Goal: Check status: Check status

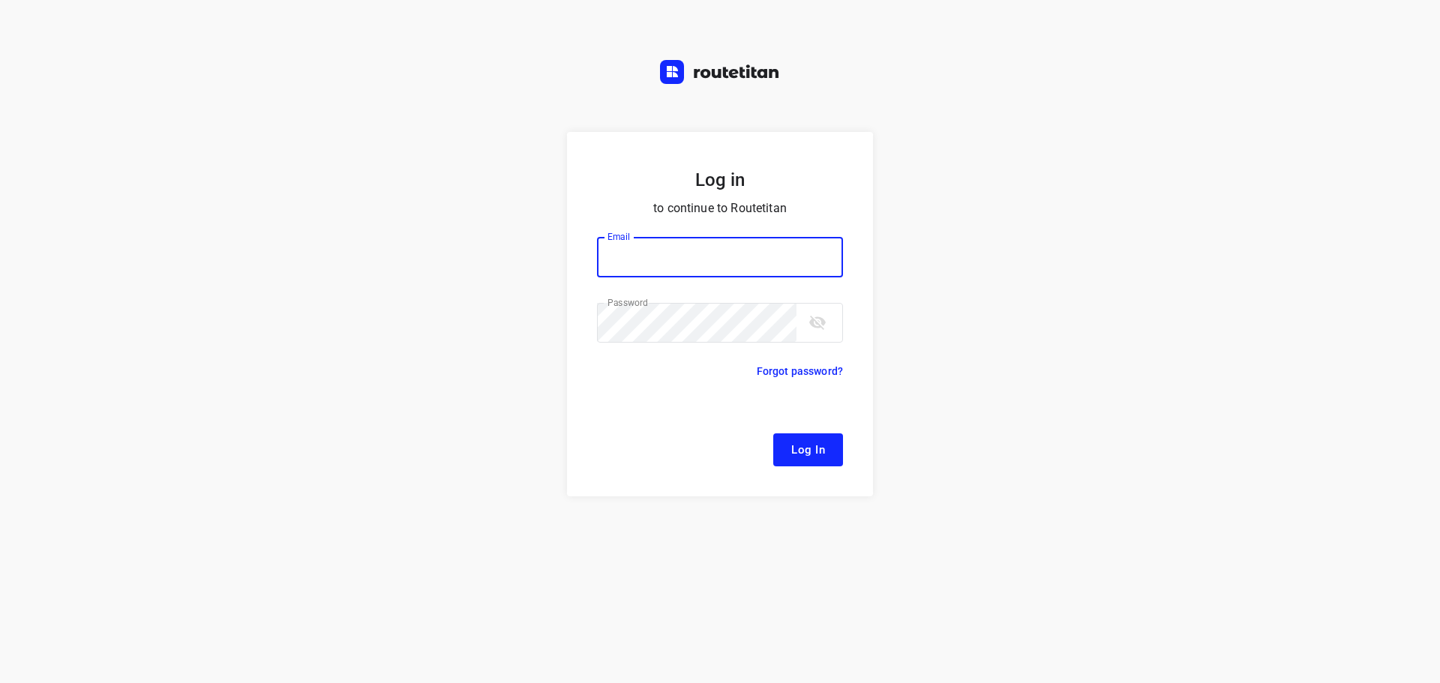
type input "[EMAIL_ADDRESS][DOMAIN_NAME]"
click at [804, 440] on span "Log In" at bounding box center [808, 449] width 34 height 19
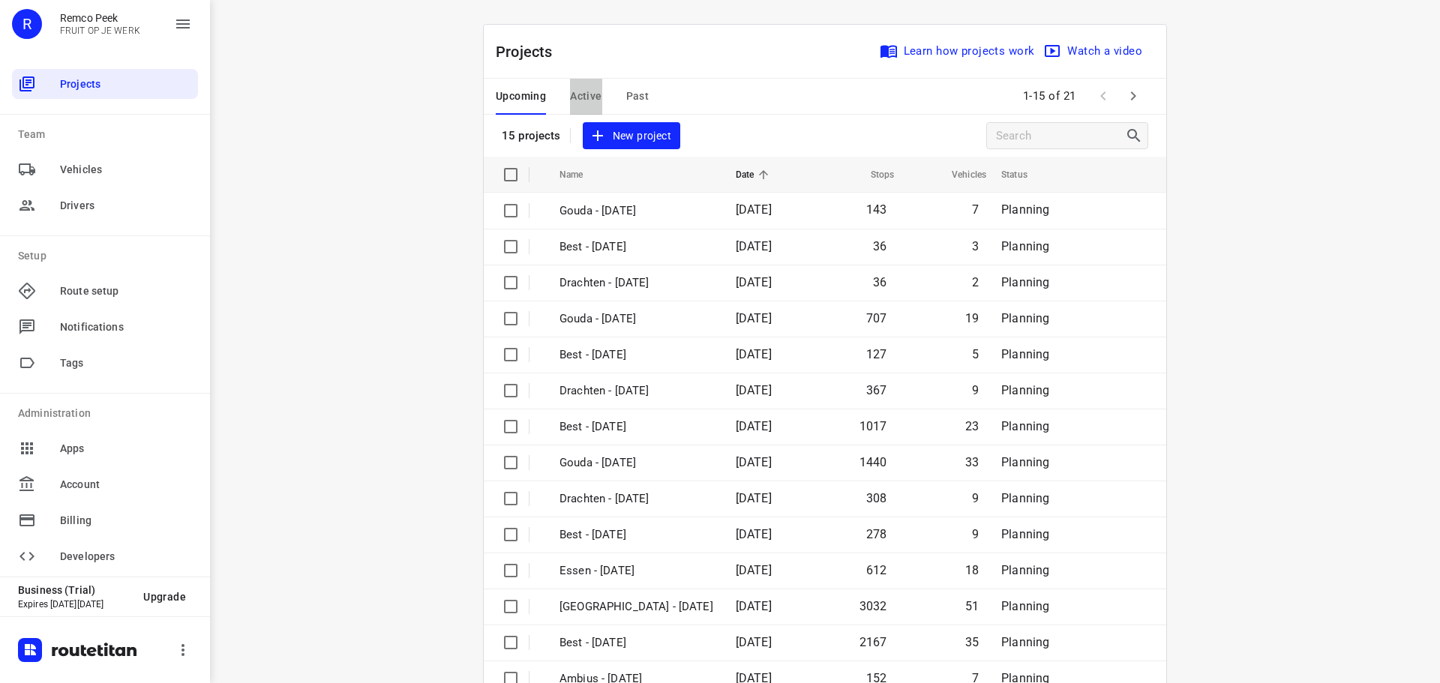
click at [577, 92] on span "Active" at bounding box center [585, 96] width 31 height 19
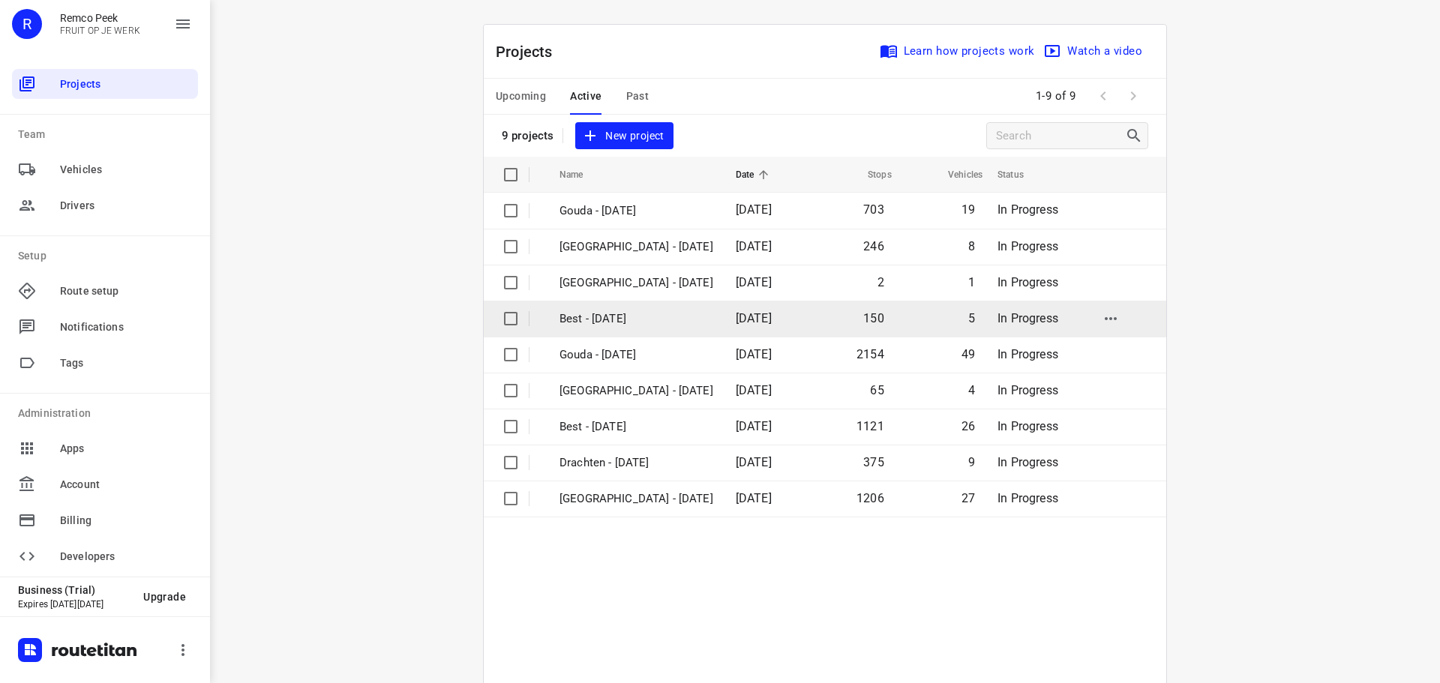
click at [637, 307] on td "Best - [DATE]" at bounding box center [633, 319] width 179 height 36
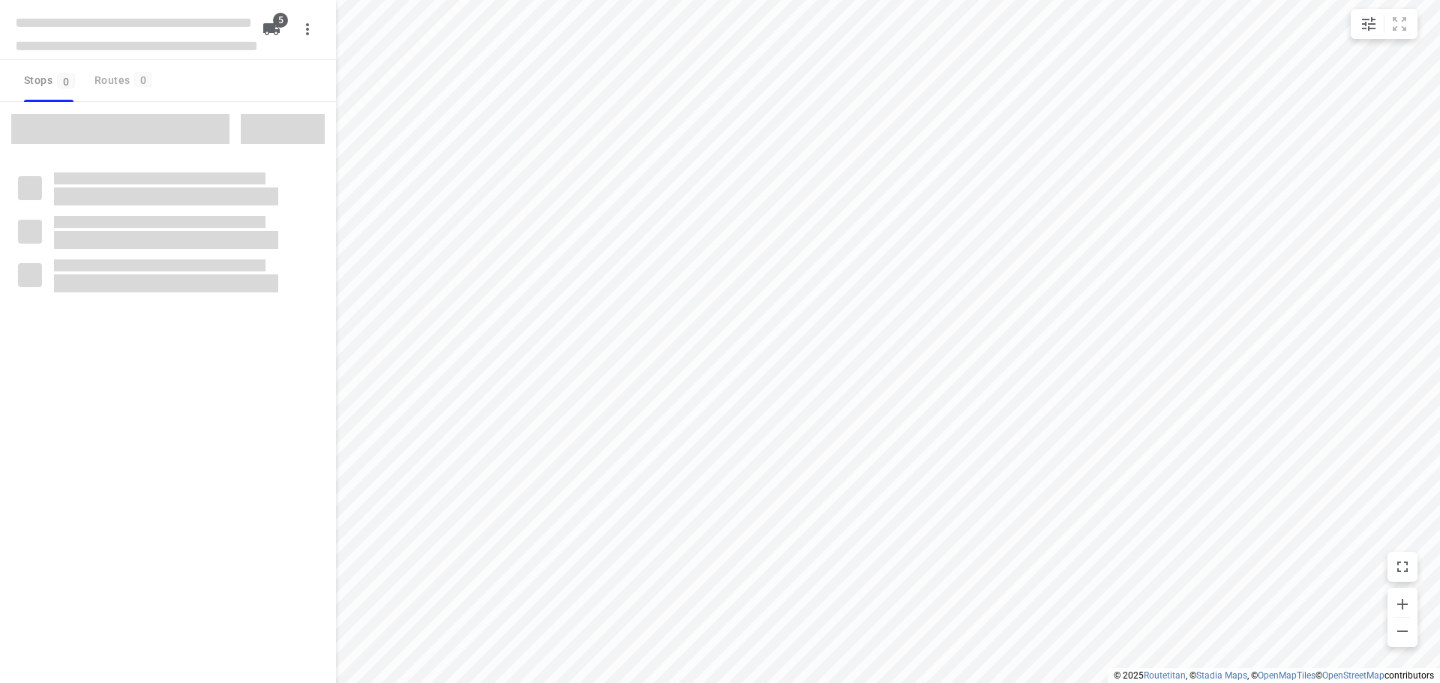
checkbox input "true"
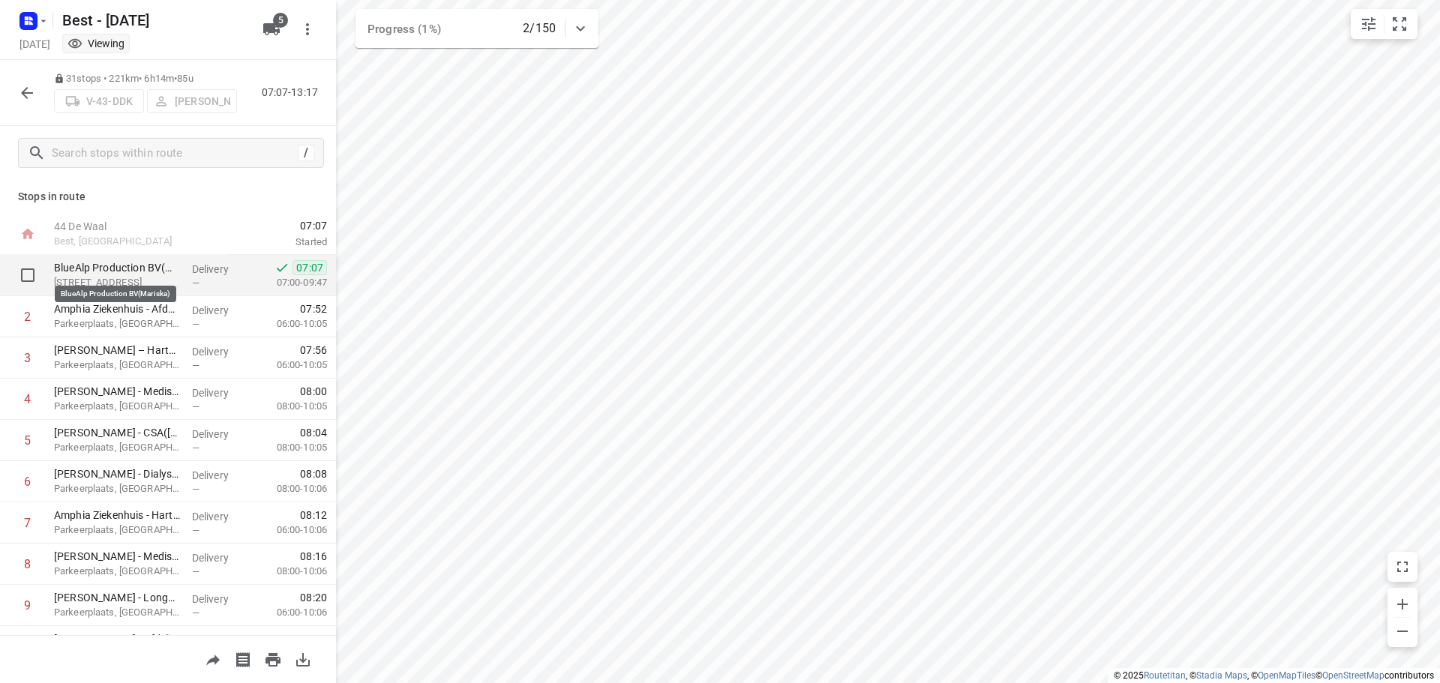
click at [145, 274] on p "BlueAlp Production BV(Mariska)" at bounding box center [117, 267] width 126 height 15
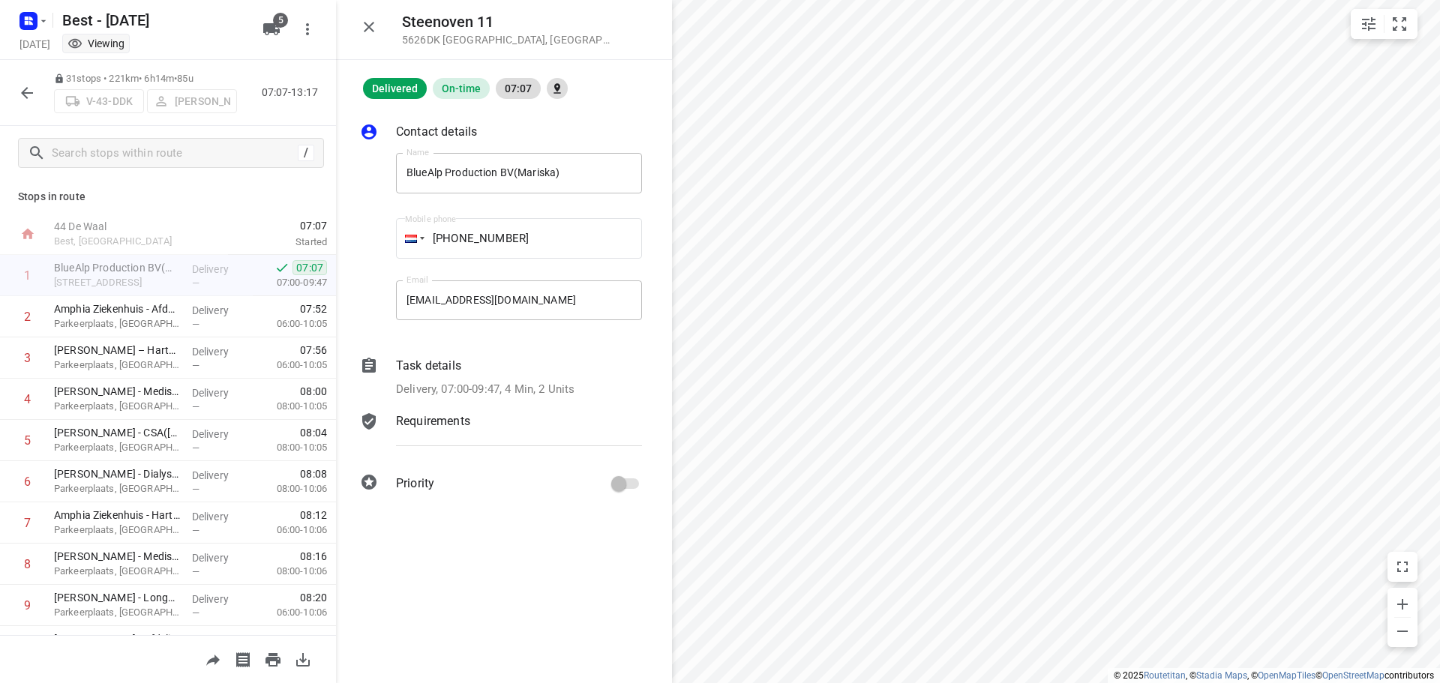
click at [459, 382] on p "Delivery, 07:00-09:47, 4 Min, 2 Units" at bounding box center [485, 389] width 178 height 17
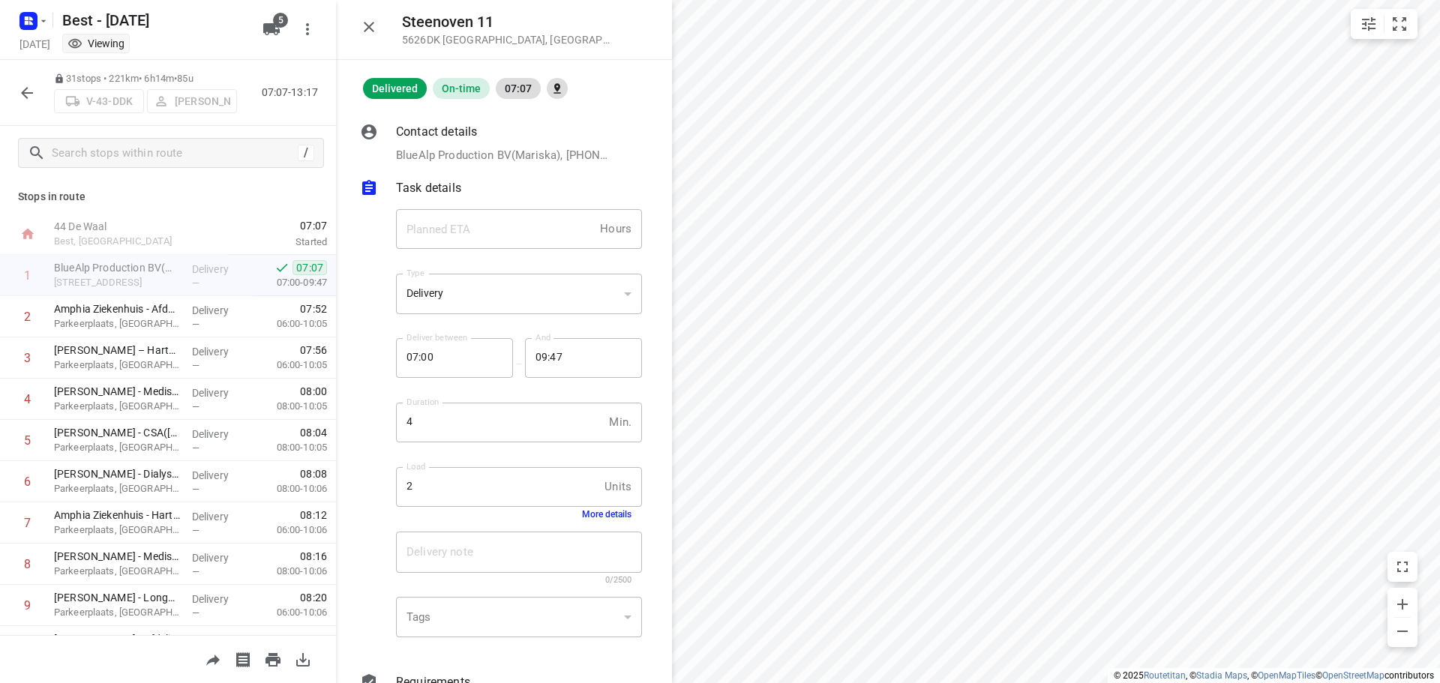
click at [574, 520] on div "Load 2 Units Load More details" at bounding box center [519, 493] width 258 height 70
click at [582, 514] on button "More details" at bounding box center [606, 514] width 49 height 10
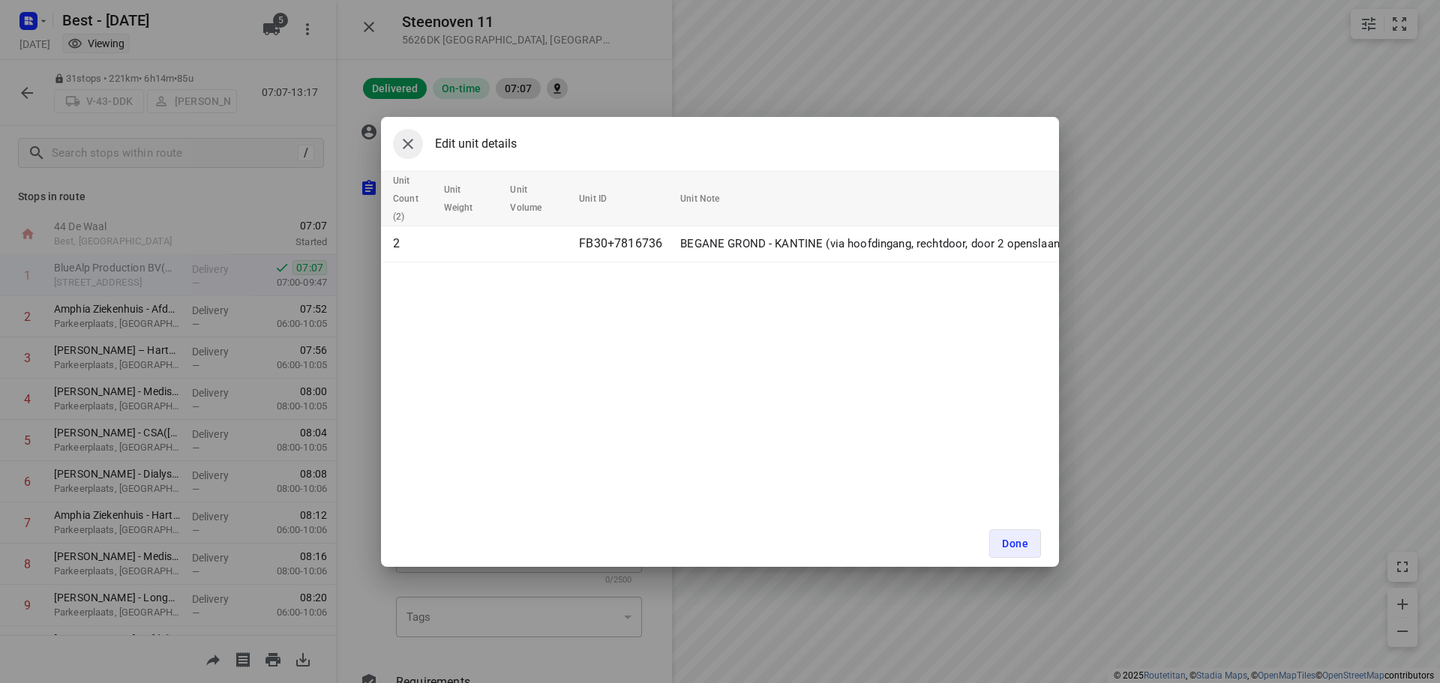
click at [406, 138] on icon "button" at bounding box center [408, 144] width 18 height 18
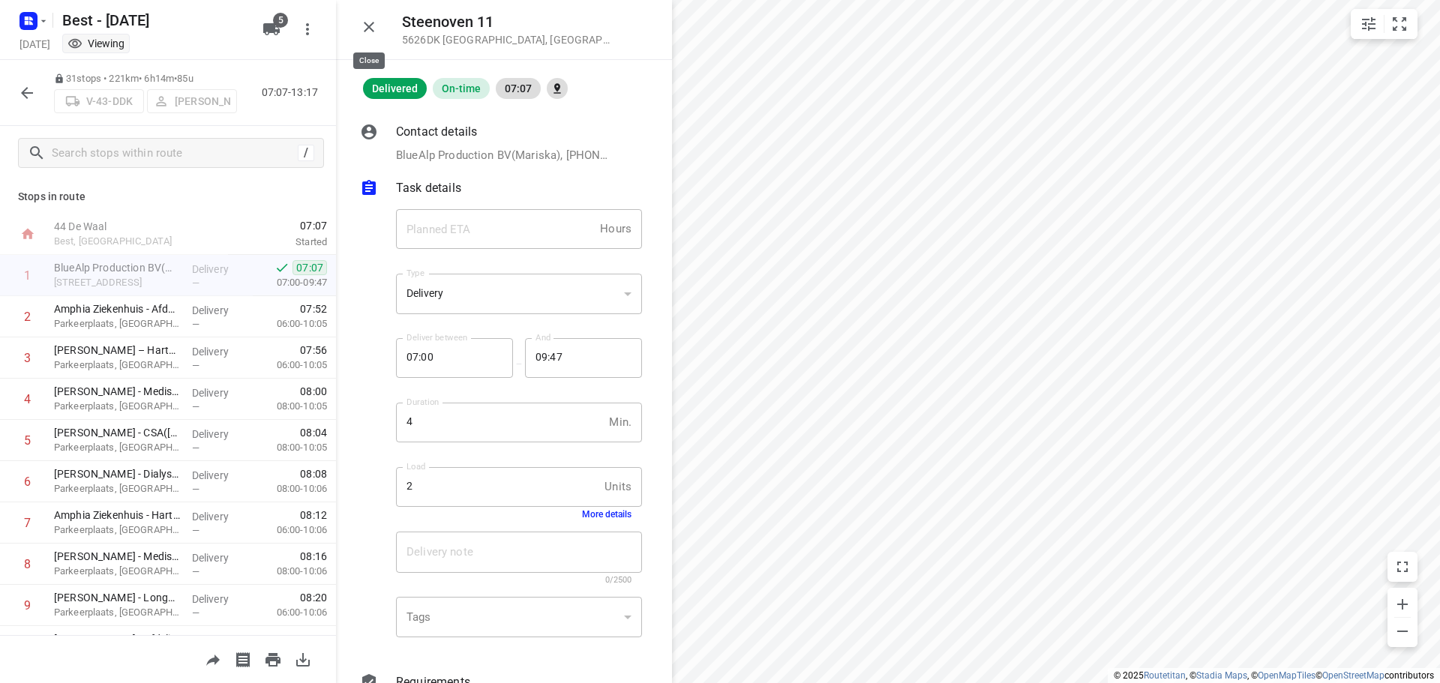
click at [360, 28] on icon "button" at bounding box center [369, 27] width 18 height 18
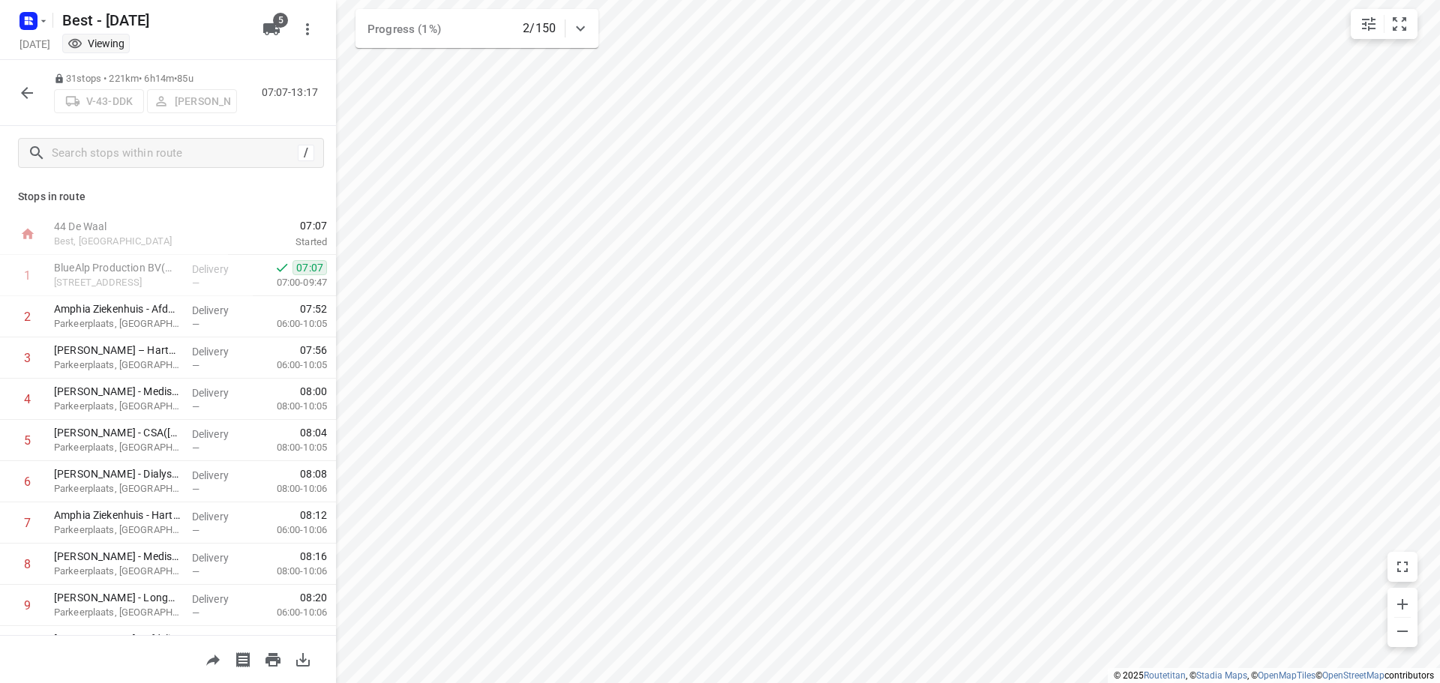
click at [32, 76] on div "31 stops • 221km • 6h14m • 85u V-43-DDK [PERSON_NAME] 07:07-13:17" at bounding box center [168, 93] width 336 height 66
click at [40, 37] on div "[DATE] Viewing" at bounding box center [136, 45] width 240 height 20
click at [33, 22] on rect "button" at bounding box center [28, 21] width 18 height 18
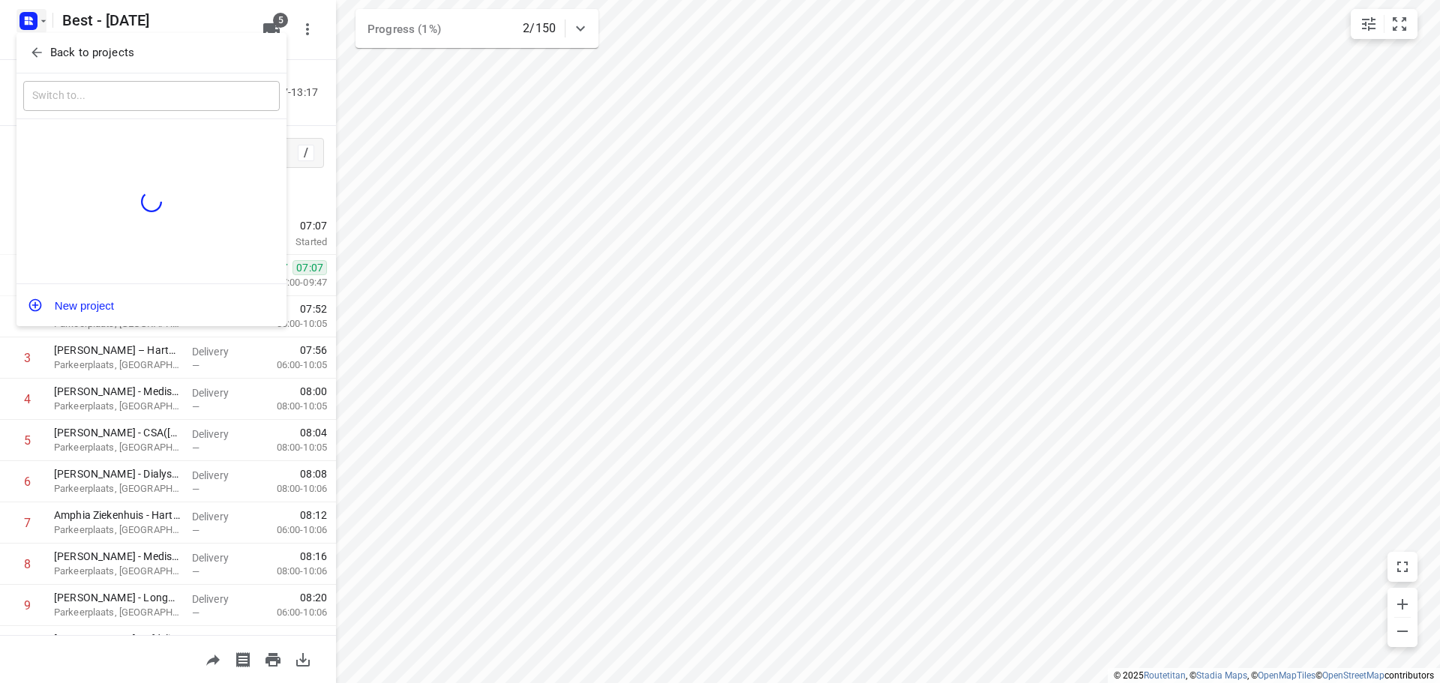
click at [37, 49] on icon "button" at bounding box center [36, 52] width 15 height 15
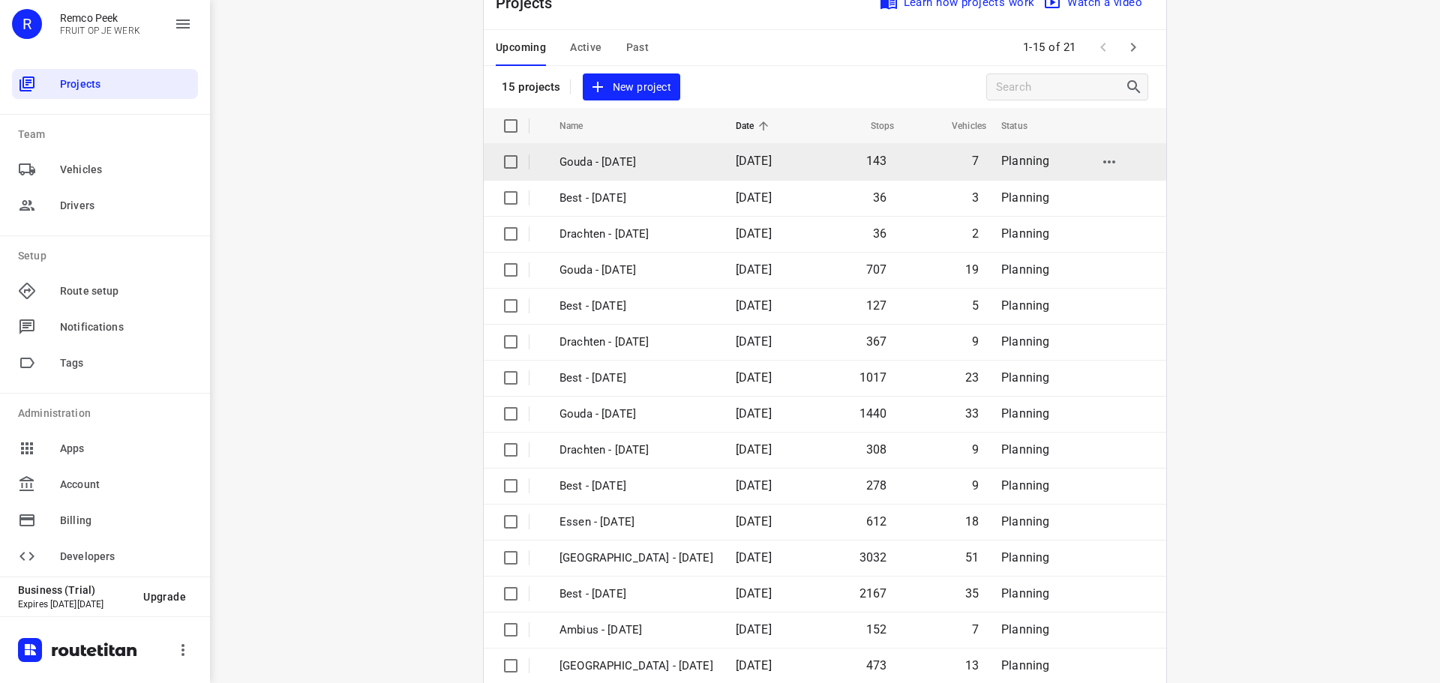
scroll to position [75, 0]
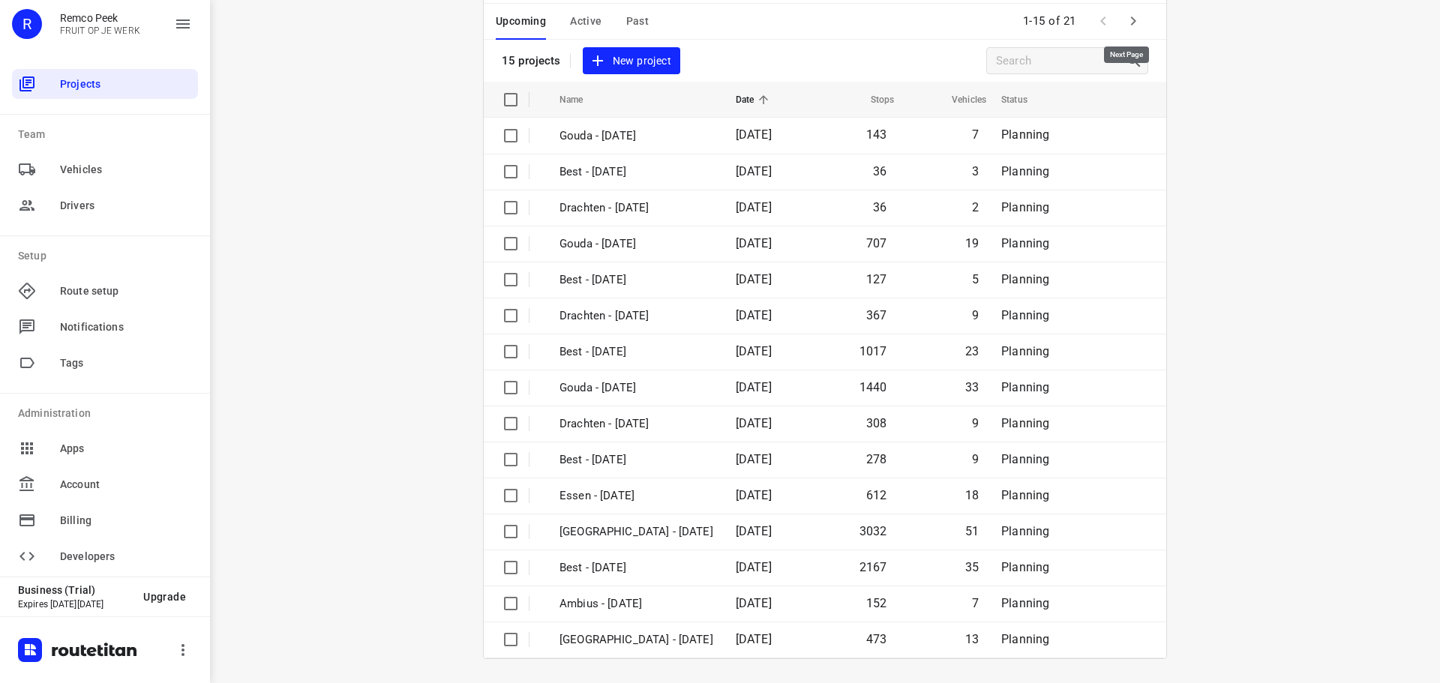
click at [1124, 22] on icon "button" at bounding box center [1133, 21] width 18 height 18
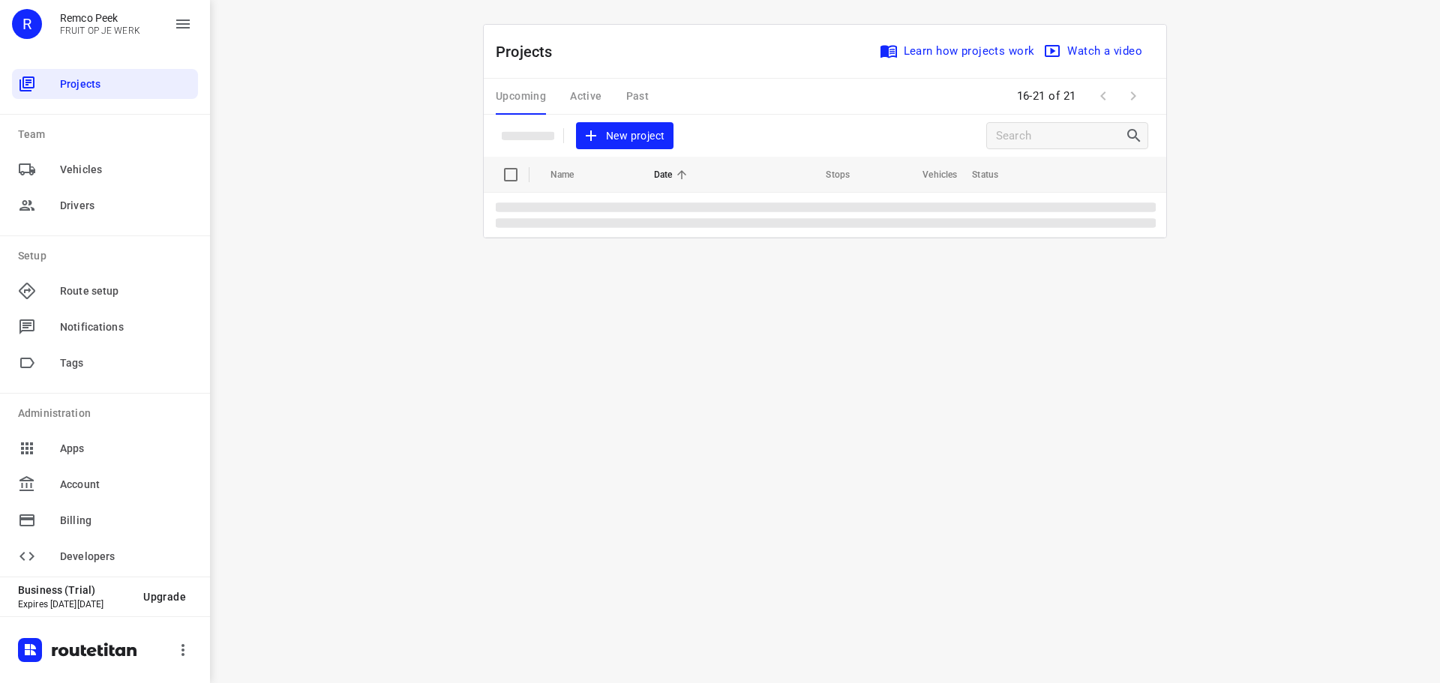
scroll to position [0, 0]
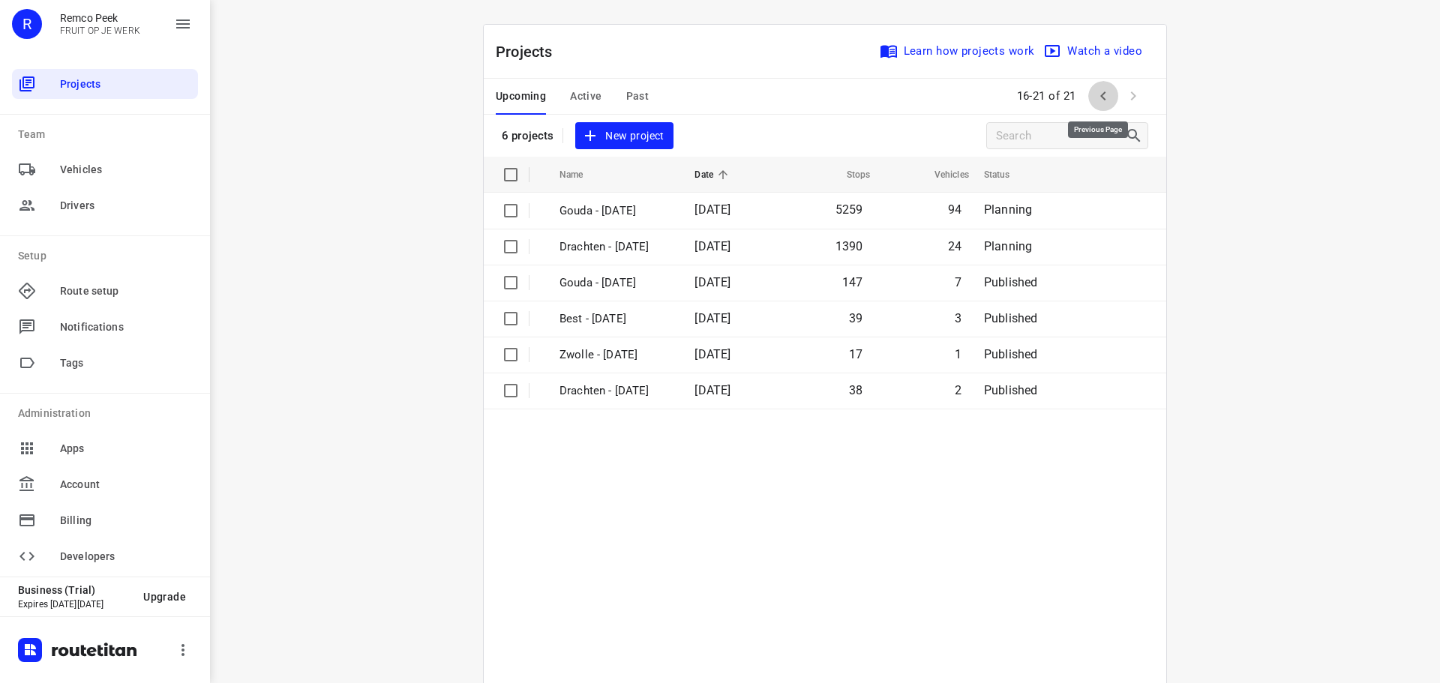
click at [1088, 97] on button "button" at bounding box center [1103, 96] width 30 height 30
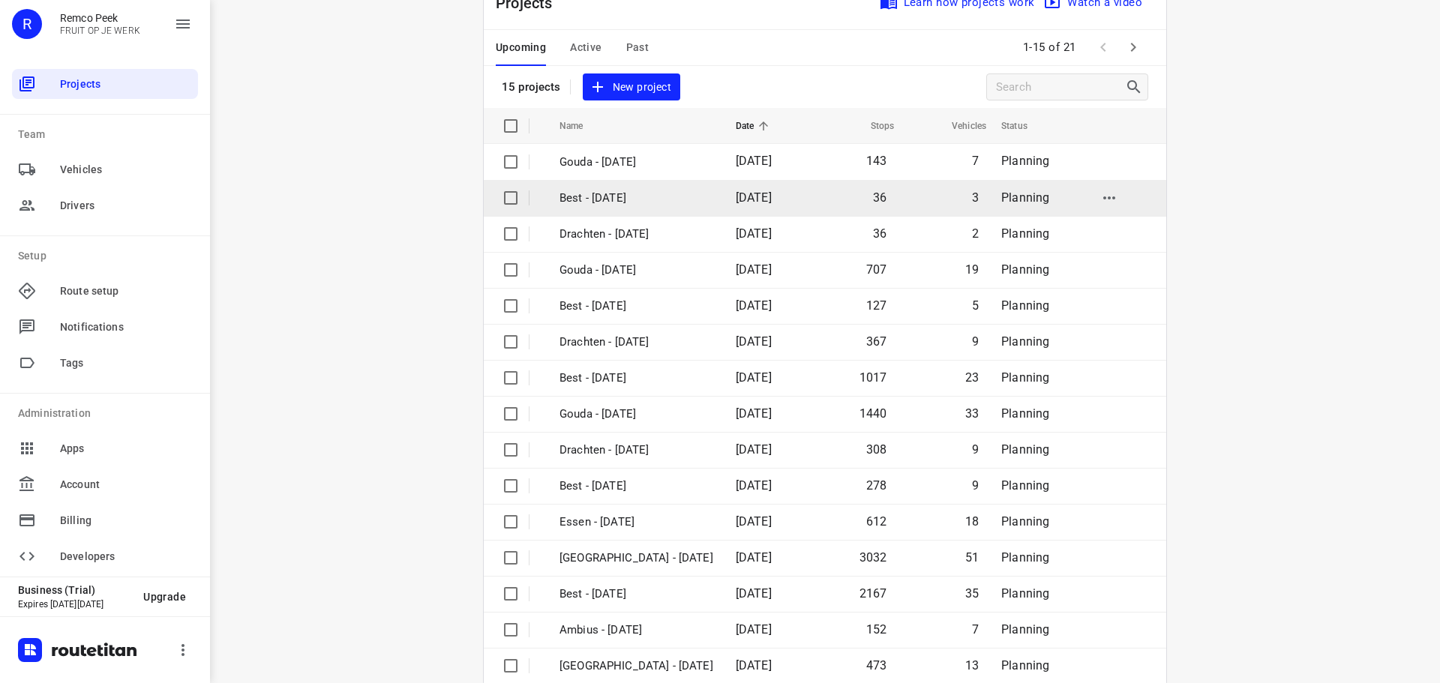
scroll to position [75, 0]
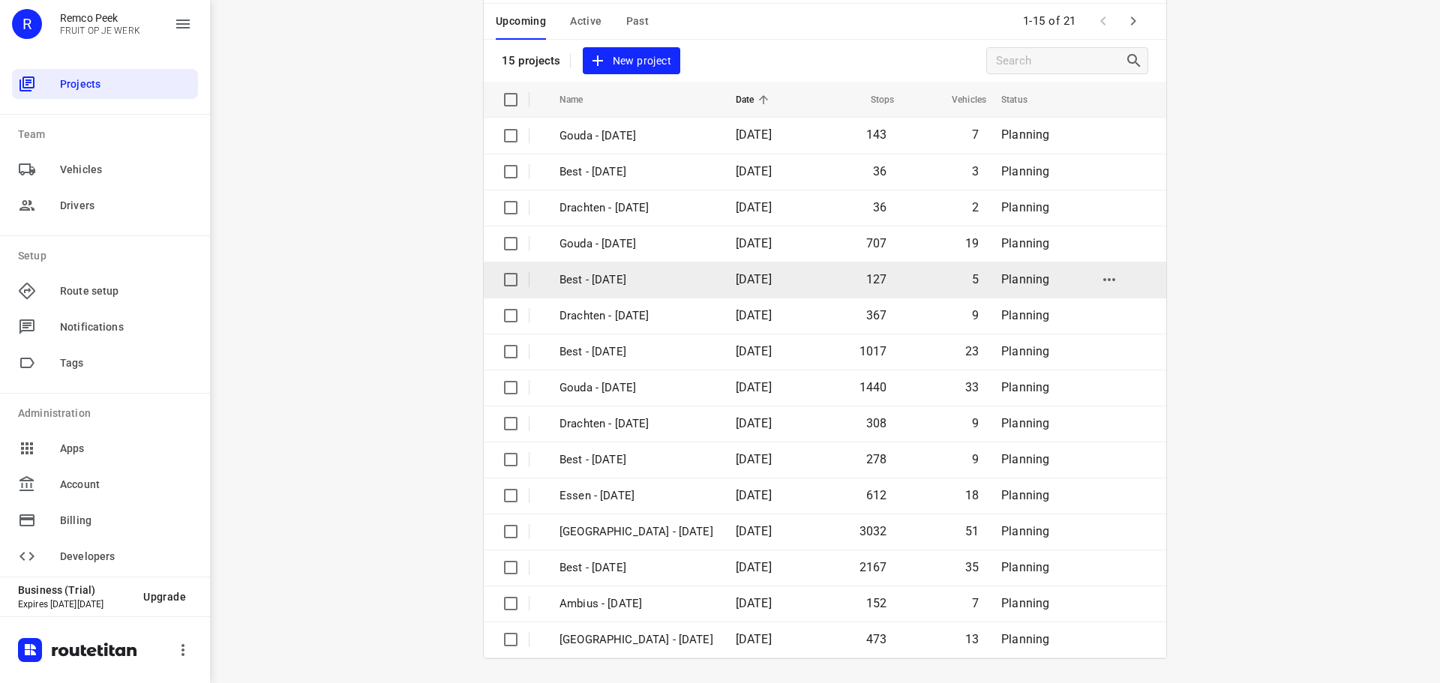
click at [669, 284] on p "Best - [DATE]" at bounding box center [636, 279] width 154 height 17
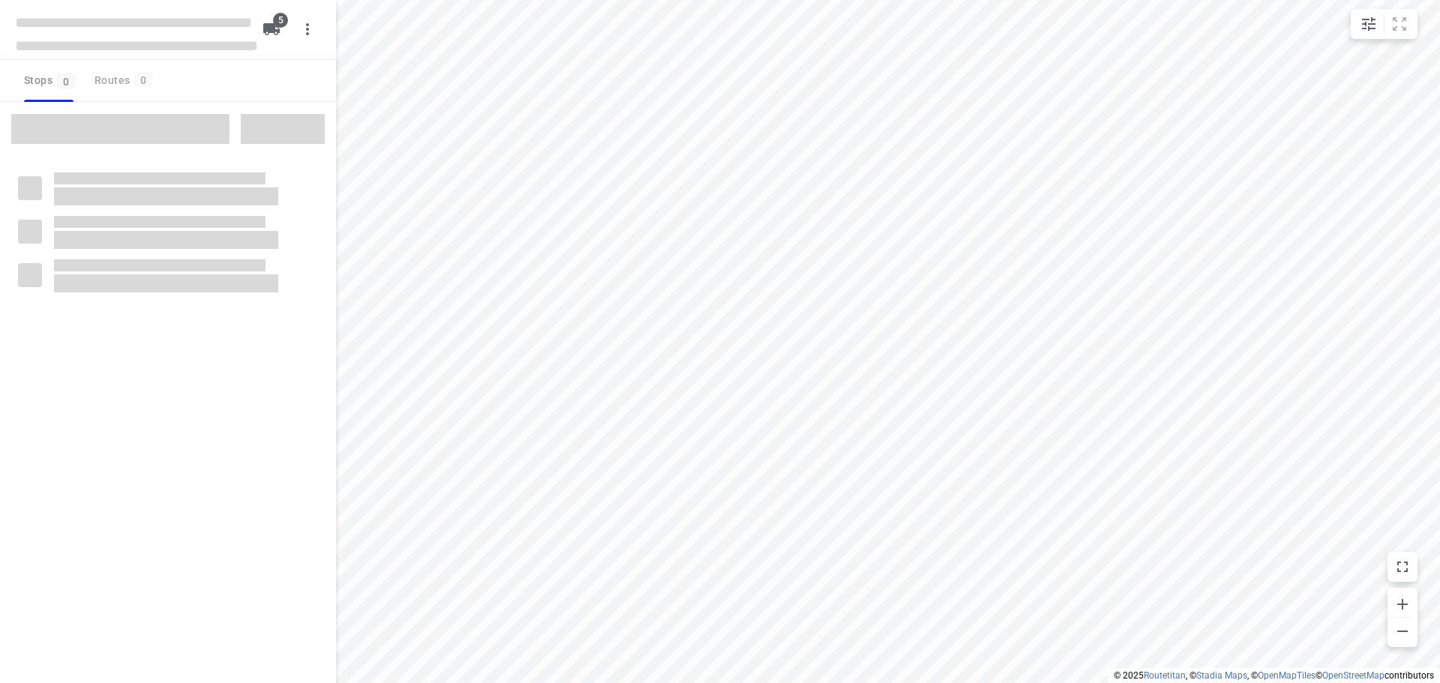
checkbox input "true"
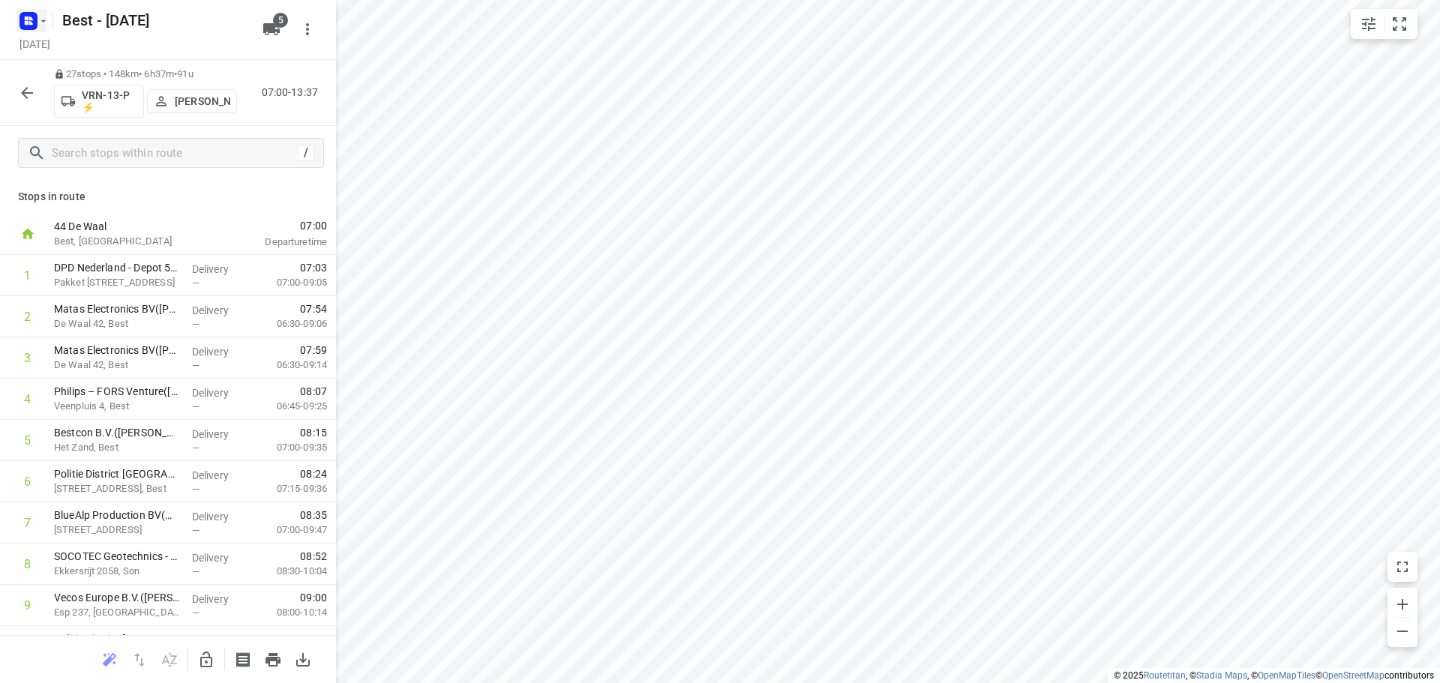
click at [37, 25] on icon "button" at bounding box center [43, 21] width 12 height 12
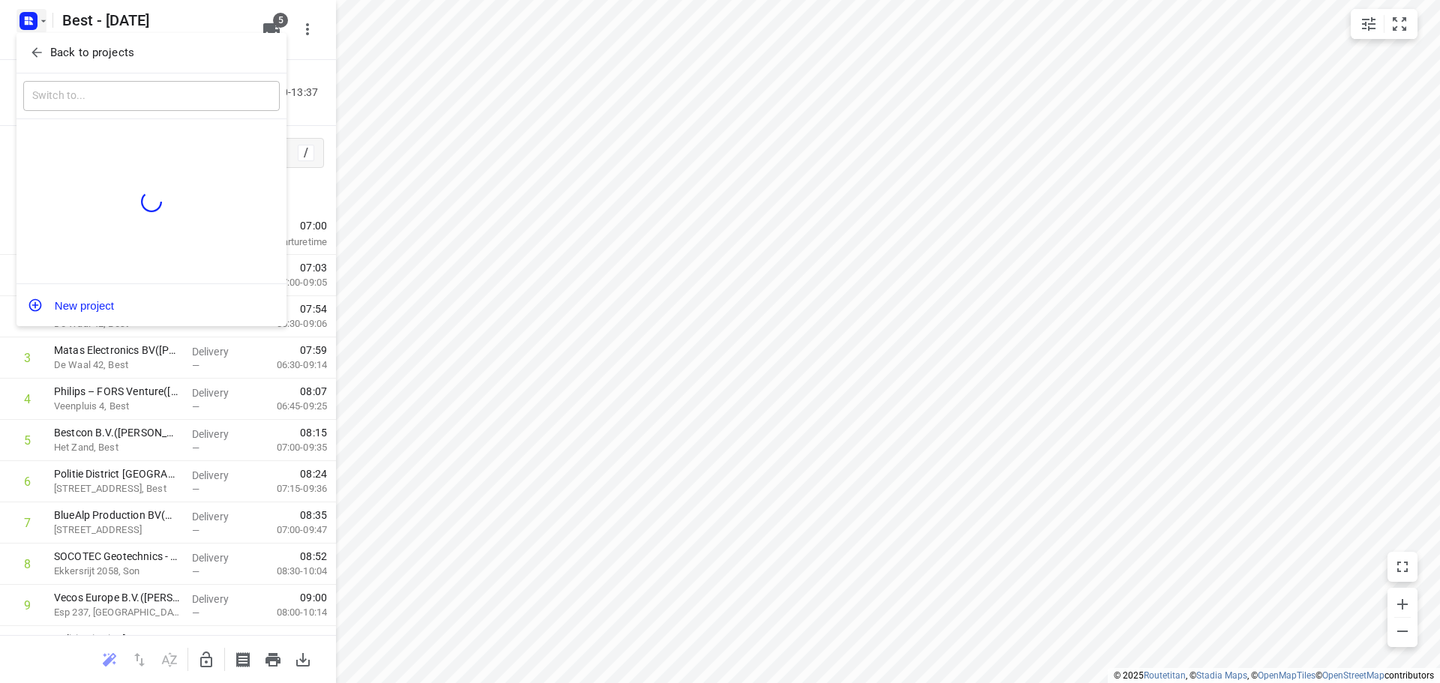
click at [37, 46] on icon "button" at bounding box center [36, 52] width 15 height 15
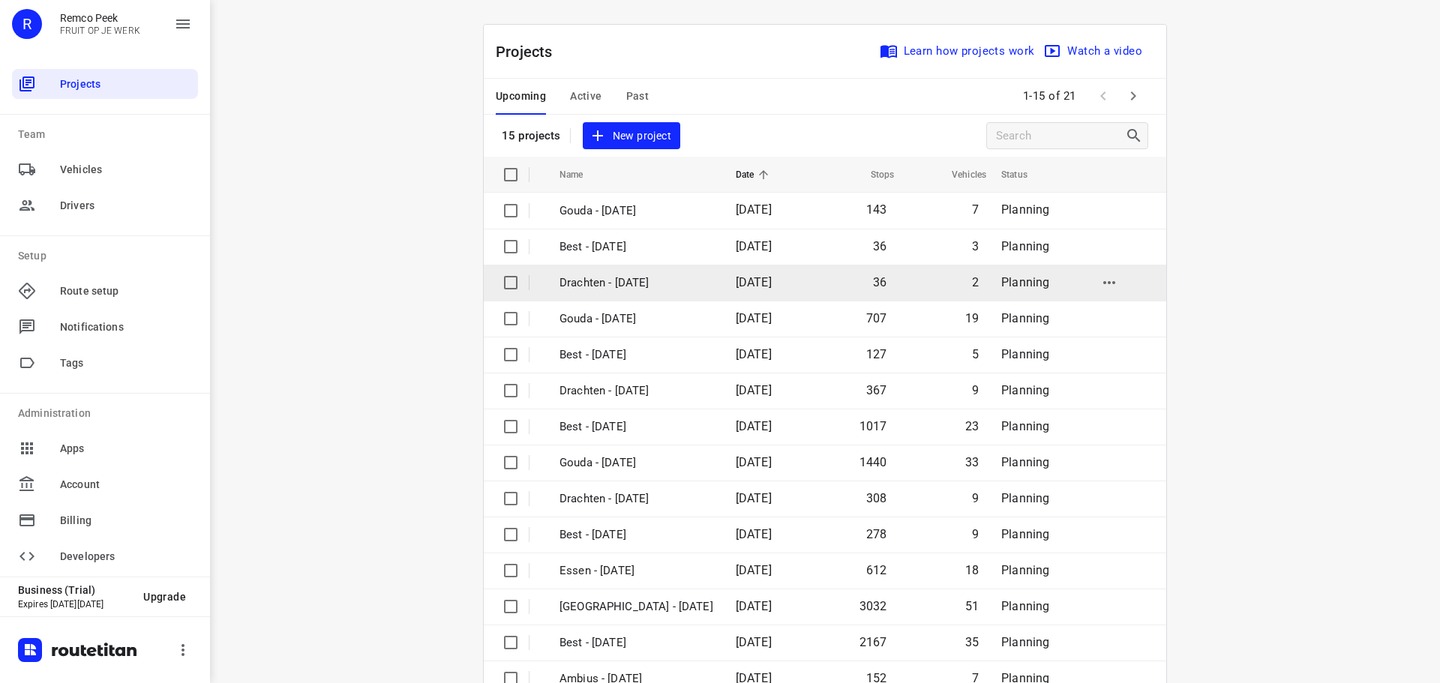
scroll to position [75, 0]
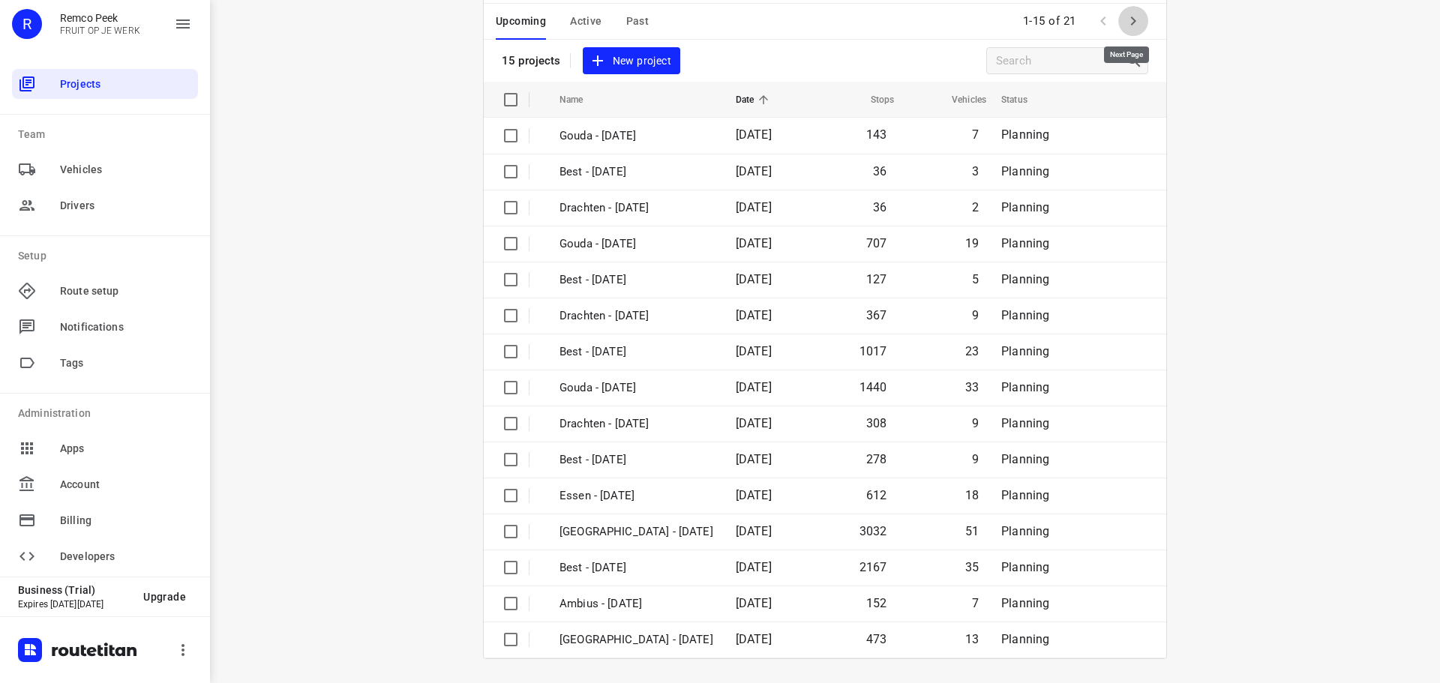
click at [1125, 33] on button "button" at bounding box center [1133, 21] width 30 height 30
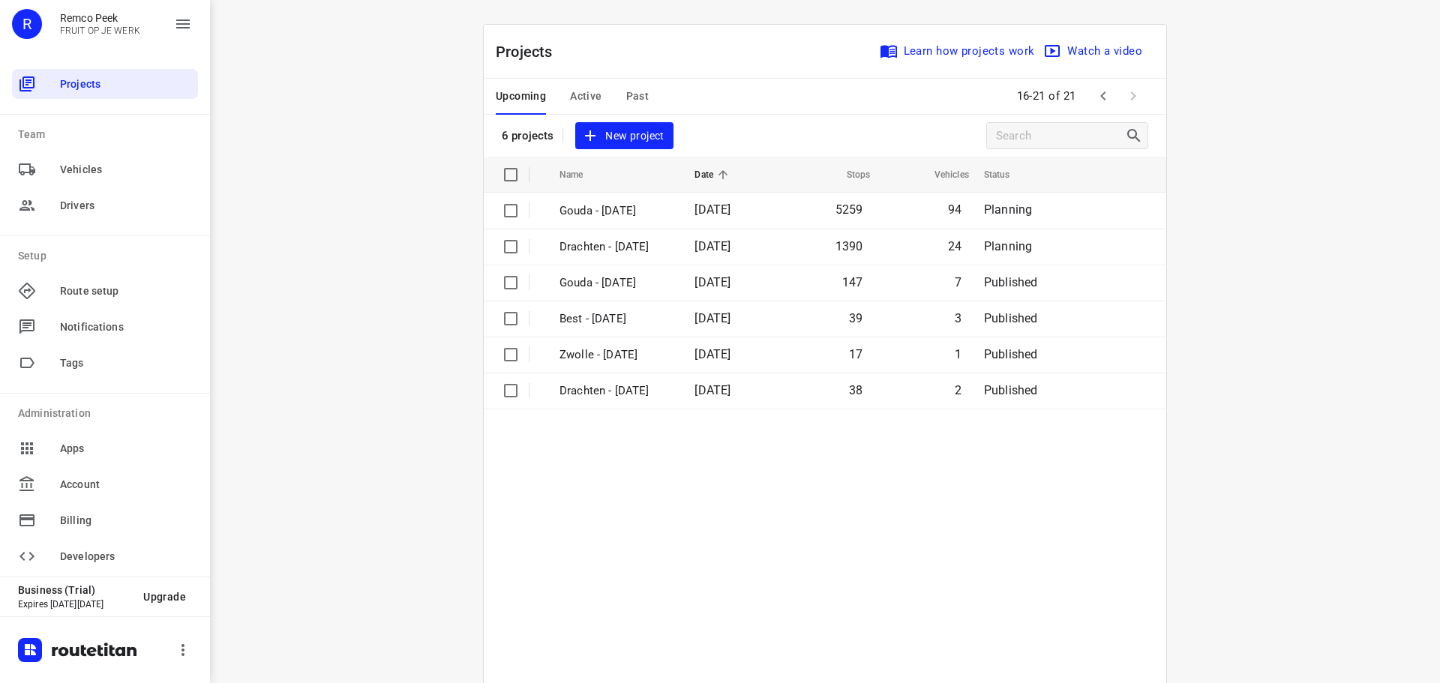
click at [592, 88] on span "Active" at bounding box center [585, 96] width 31 height 19
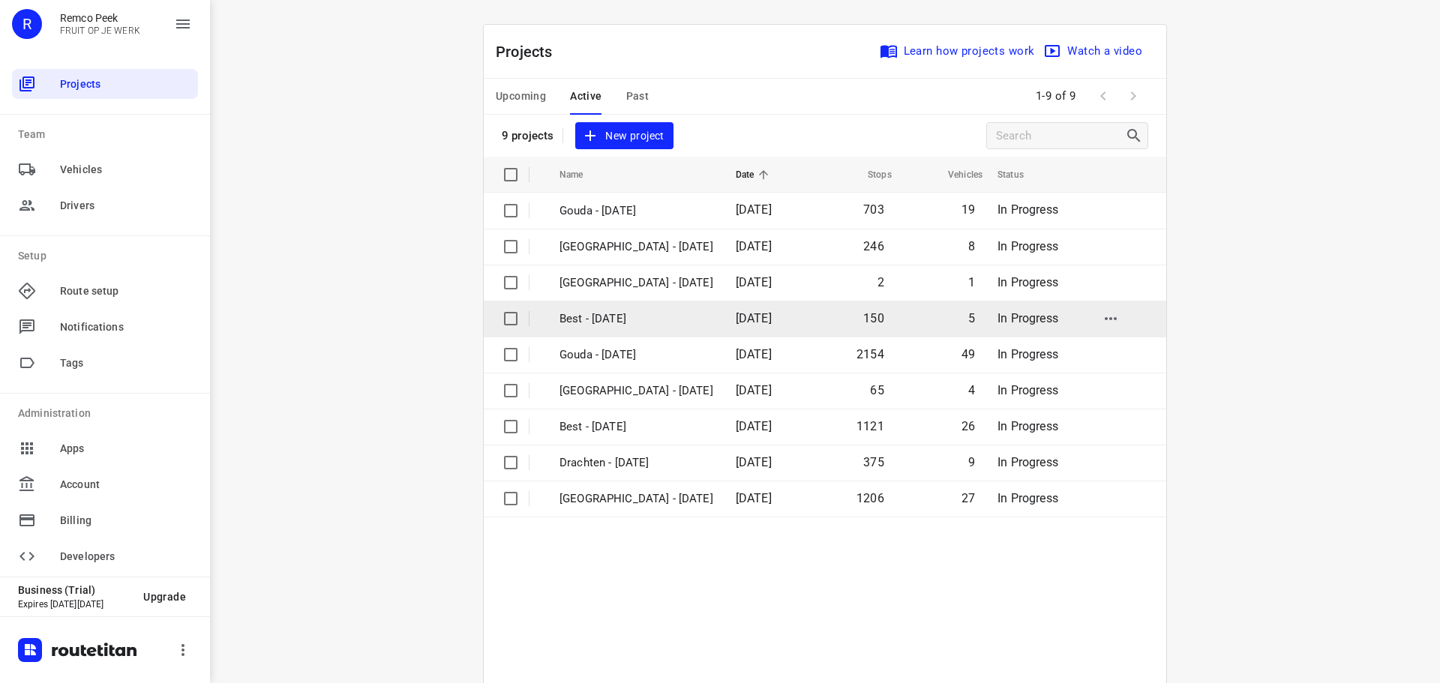
click at [586, 318] on p "Best - [DATE]" at bounding box center [636, 318] width 154 height 17
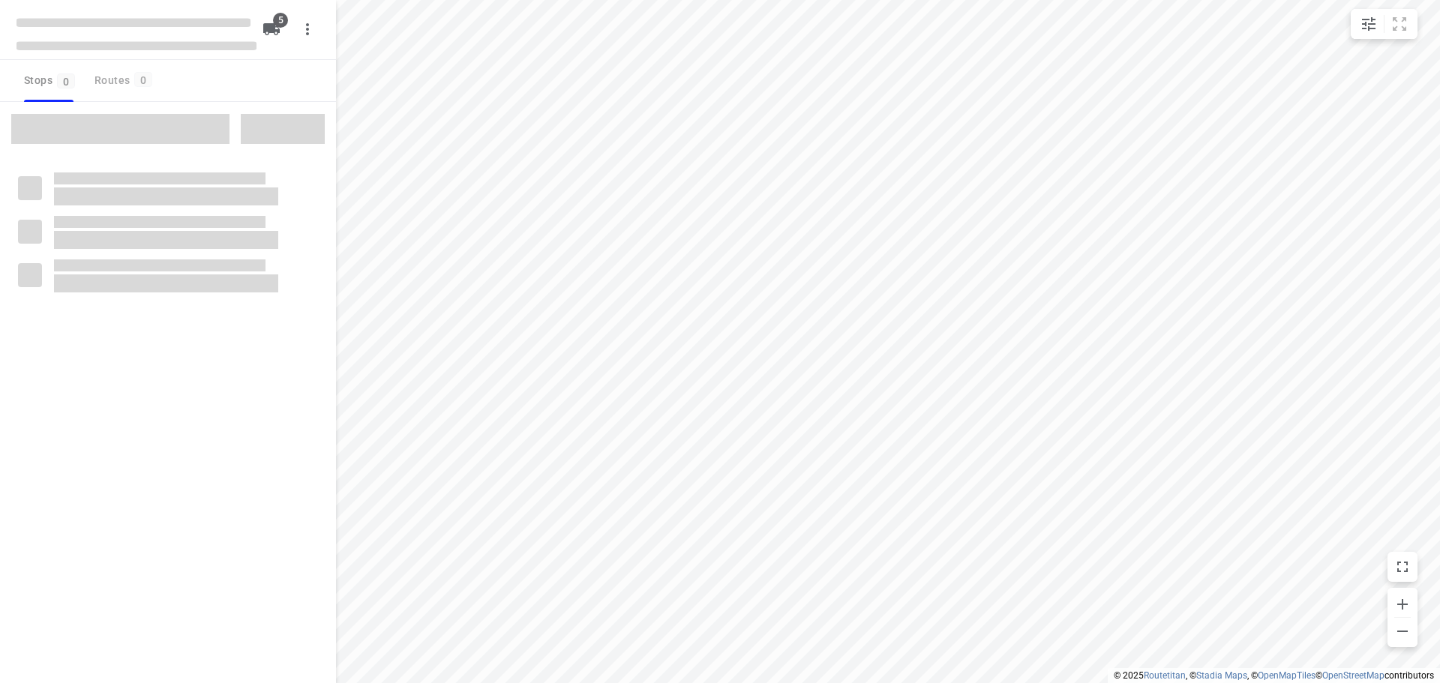
checkbox input "true"
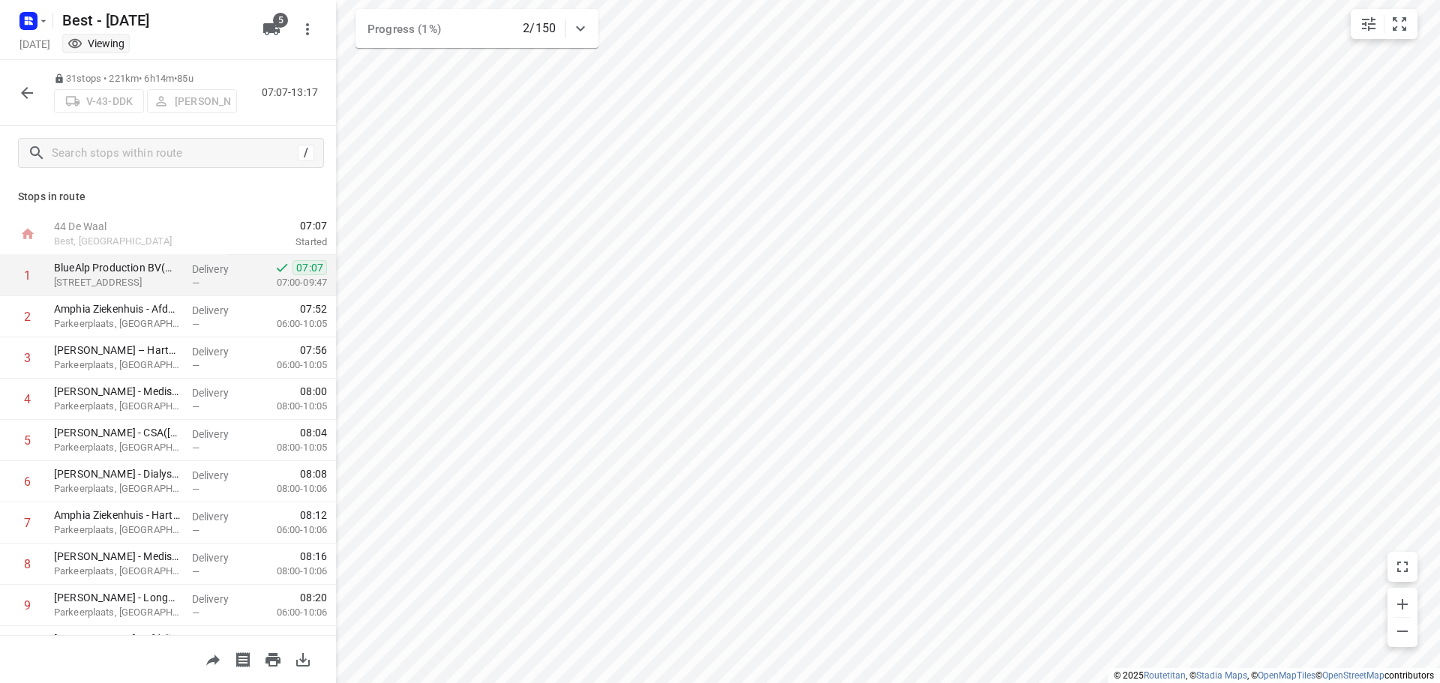
drag, startPoint x: 159, startPoint y: 265, endPoint x: 199, endPoint y: 266, distance: 40.5
click at [159, 266] on p "BlueAlp Production BV(Mariska)" at bounding box center [117, 267] width 126 height 15
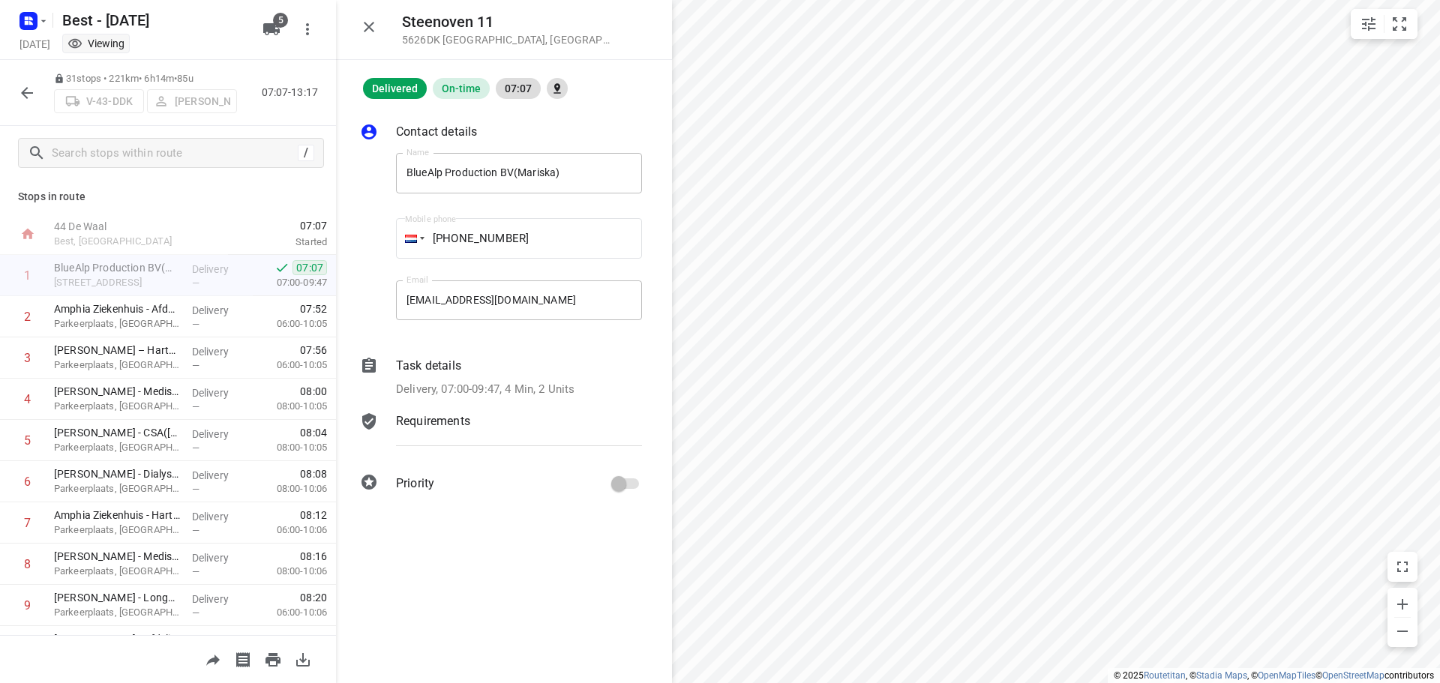
click at [489, 378] on div "Task details Delivery, 07:00-09:47, 4 Min, 2 Units" at bounding box center [519, 377] width 252 height 47
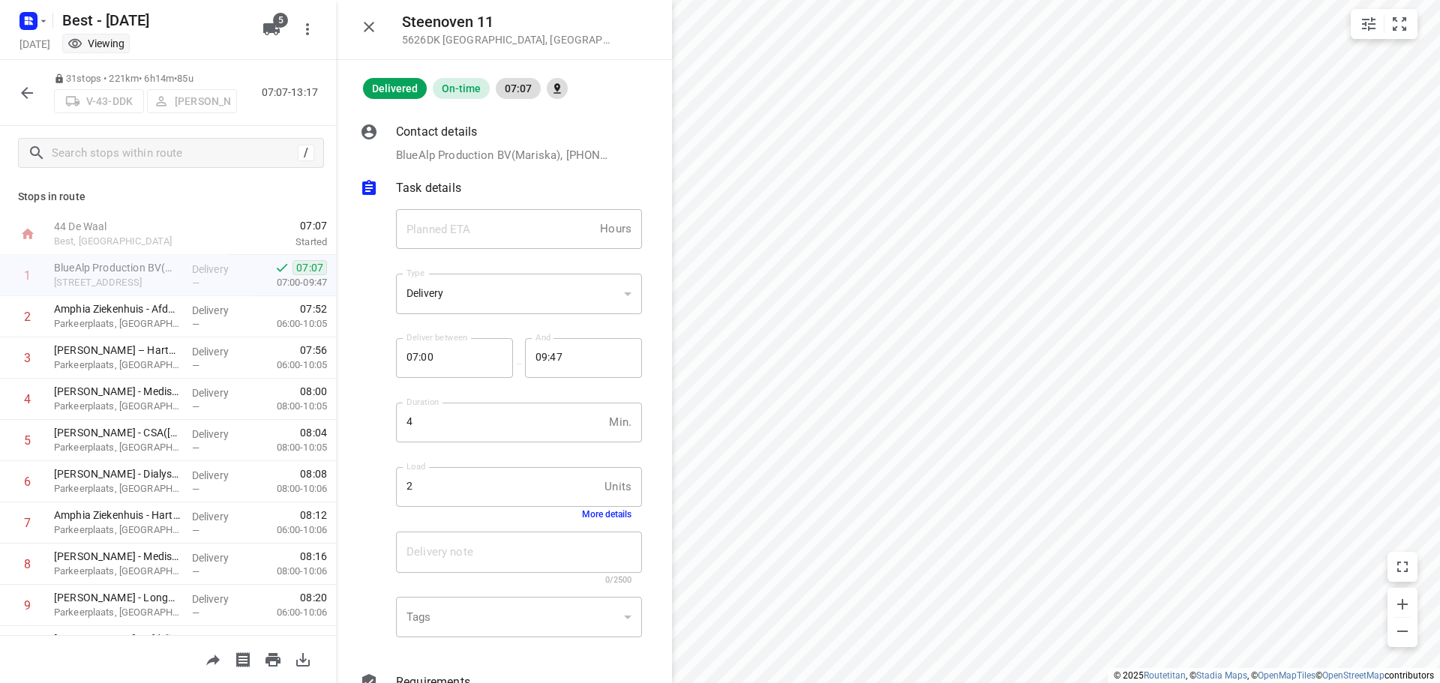
click at [592, 514] on button "More details" at bounding box center [606, 514] width 49 height 10
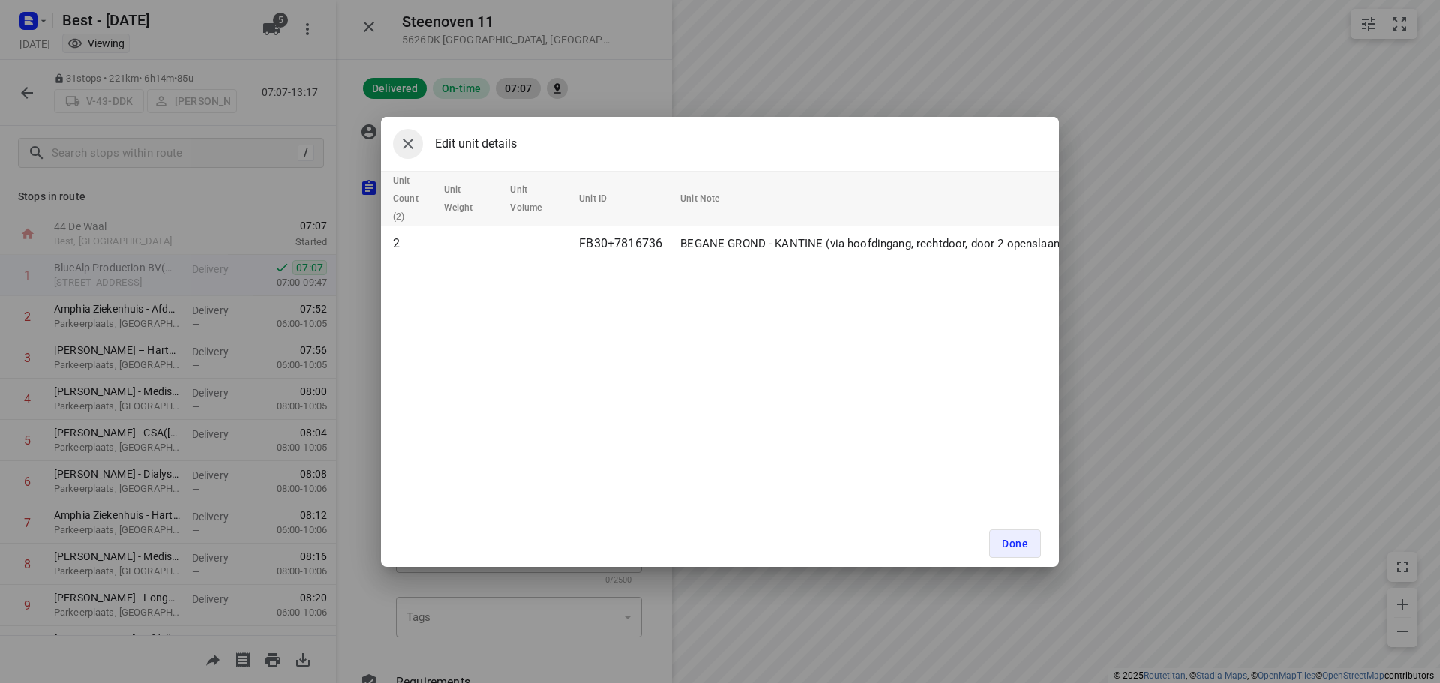
click at [416, 148] on icon "button" at bounding box center [408, 144] width 18 height 18
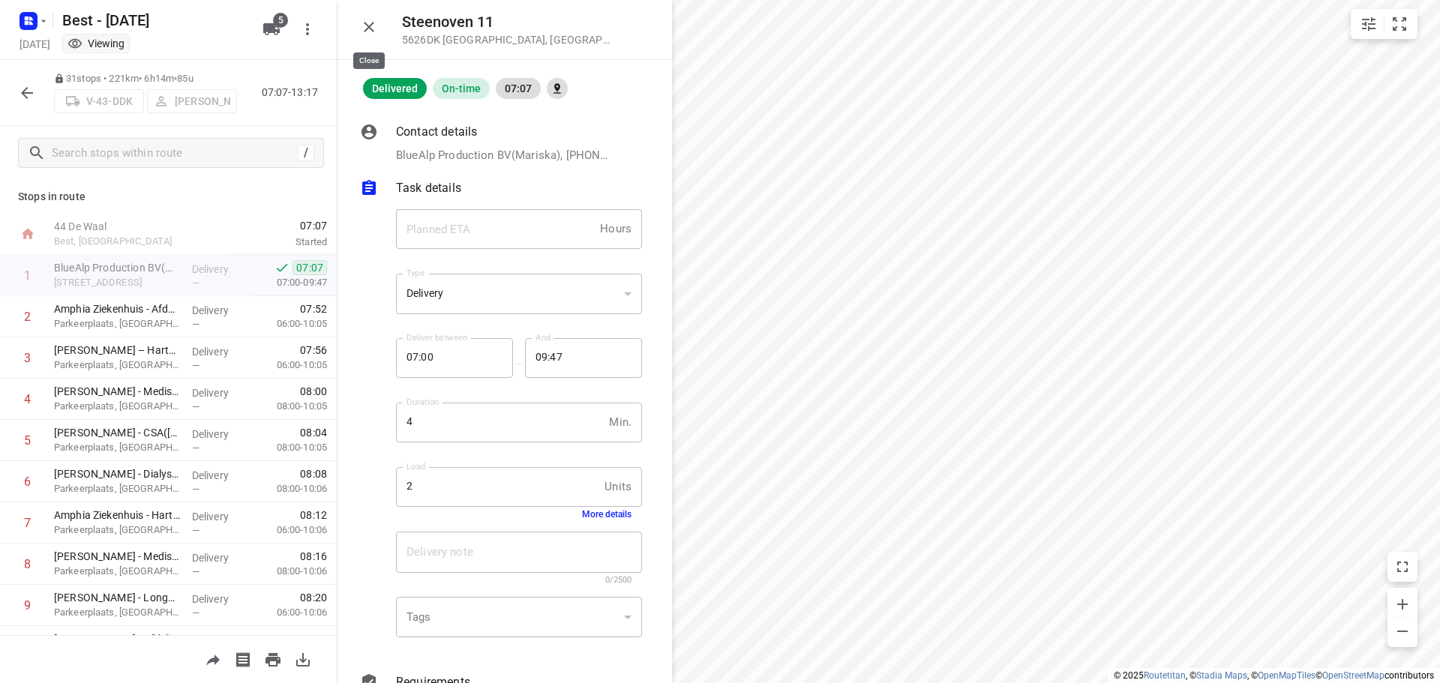
click at [373, 21] on icon "button" at bounding box center [369, 27] width 18 height 18
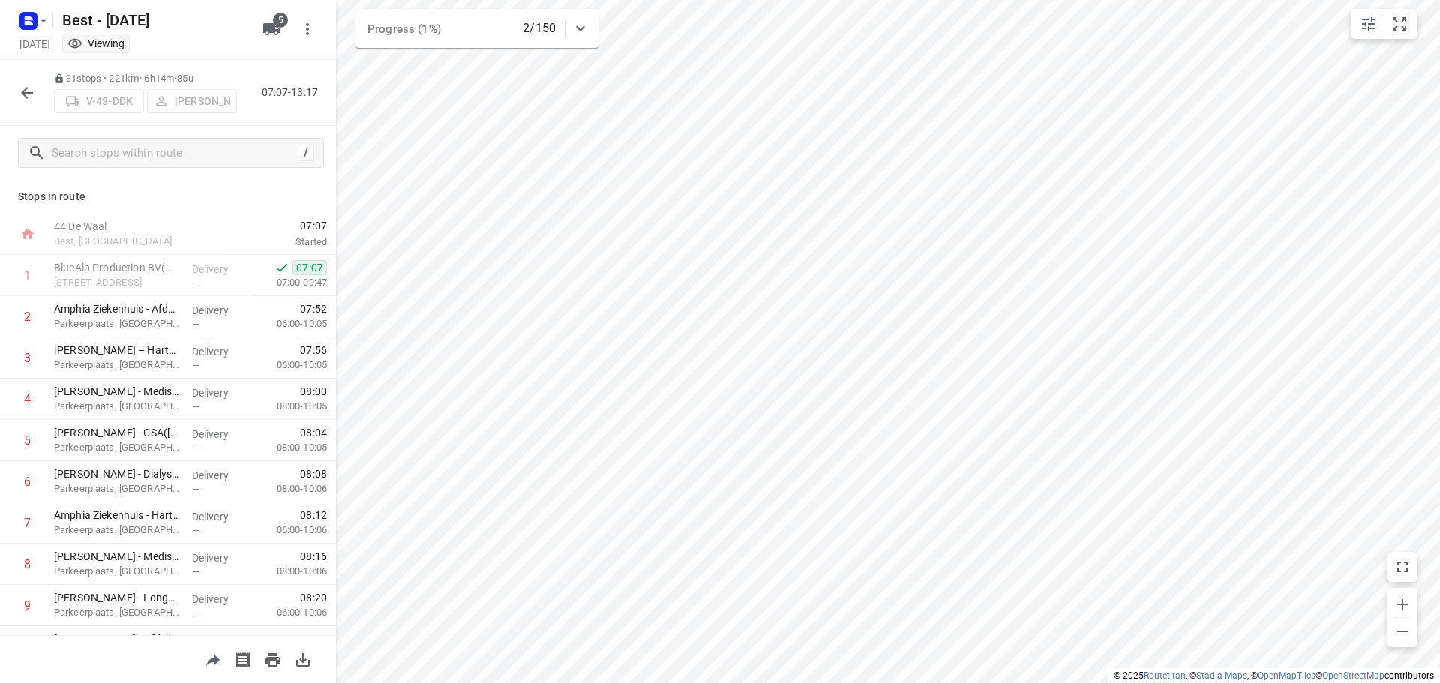
click at [22, 94] on icon "button" at bounding box center [27, 93] width 12 height 12
